Goal: Navigation & Orientation: Find specific page/section

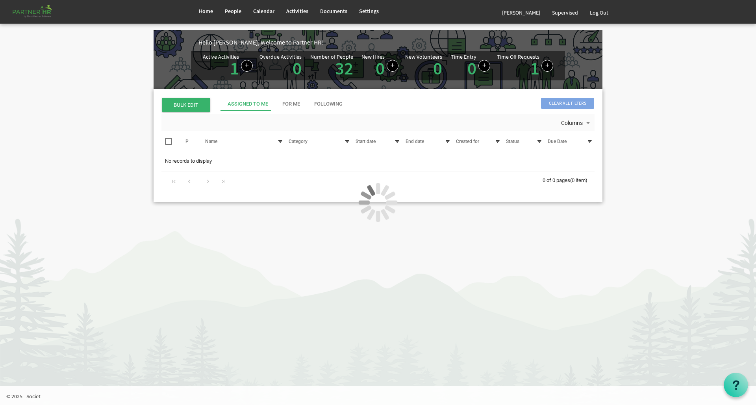
click at [131, 71] on div at bounding box center [378, 202] width 756 height 405
click at [204, 13] on span "Home" at bounding box center [206, 10] width 14 height 7
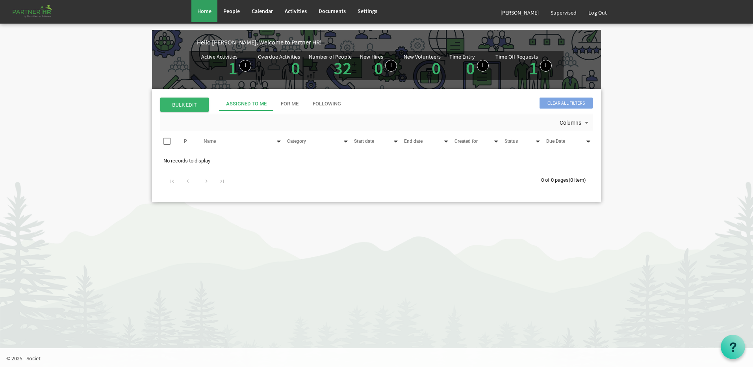
click at [207, 13] on span "Home" at bounding box center [204, 10] width 14 height 7
click at [533, 72] on link "1" at bounding box center [533, 68] width 9 height 22
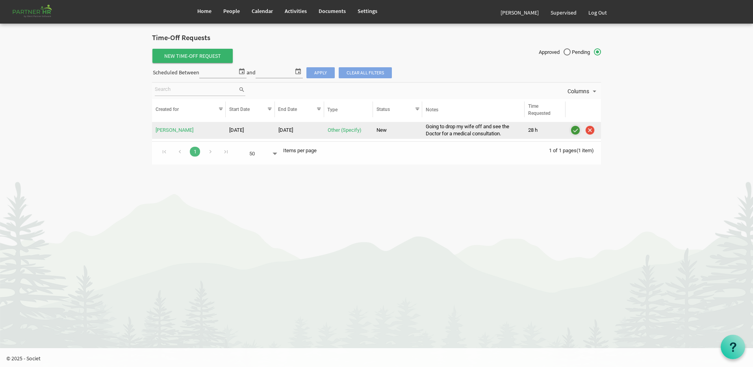
click at [575, 133] on img "is template cell column header" at bounding box center [575, 130] width 12 height 12
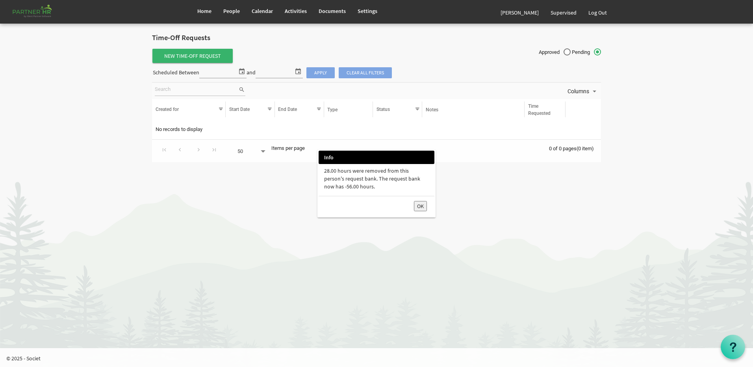
click at [420, 209] on button "OK" at bounding box center [420, 206] width 13 height 10
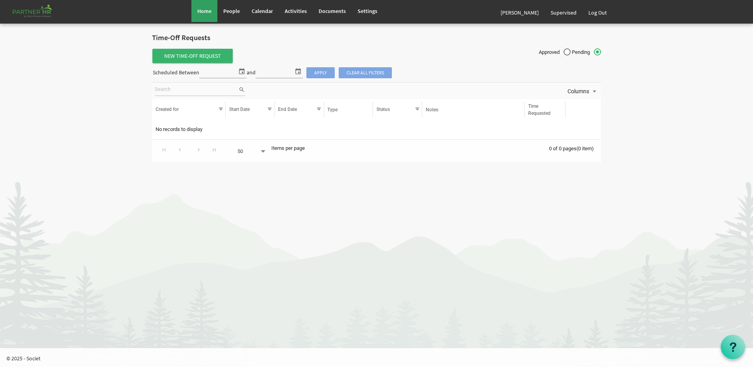
click at [204, 7] on span "Home" at bounding box center [204, 10] width 14 height 7
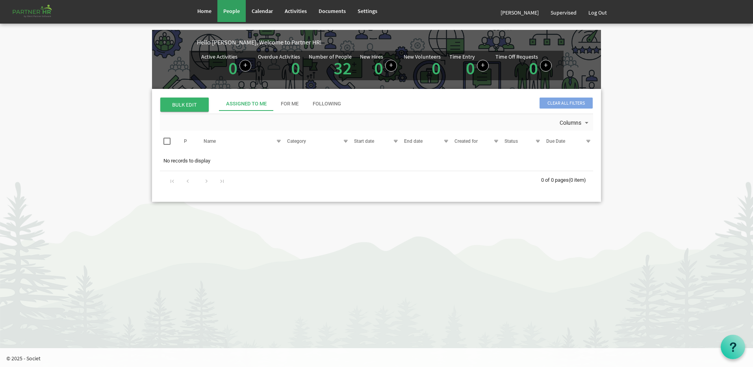
click at [234, 15] on link "People" at bounding box center [231, 11] width 28 height 22
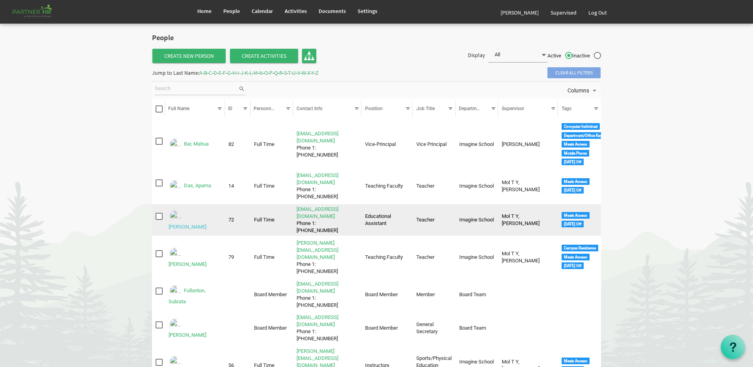
click at [199, 224] on link "Das, Lisa" at bounding box center [188, 227] width 38 height 6
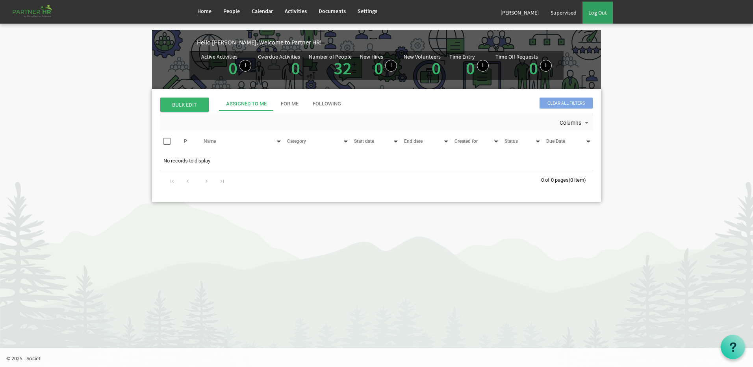
click at [596, 14] on link "Log Out" at bounding box center [597, 13] width 30 height 22
